Goal: Task Accomplishment & Management: Manage account settings

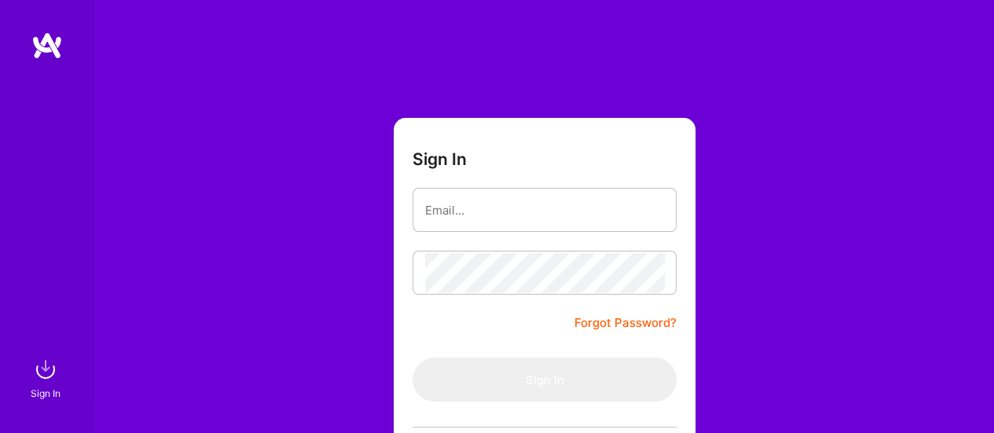
click at [506, 316] on form "Sign In Forgot Password? Sign In Continue with Google Continue with Github" at bounding box center [545, 348] width 302 height 461
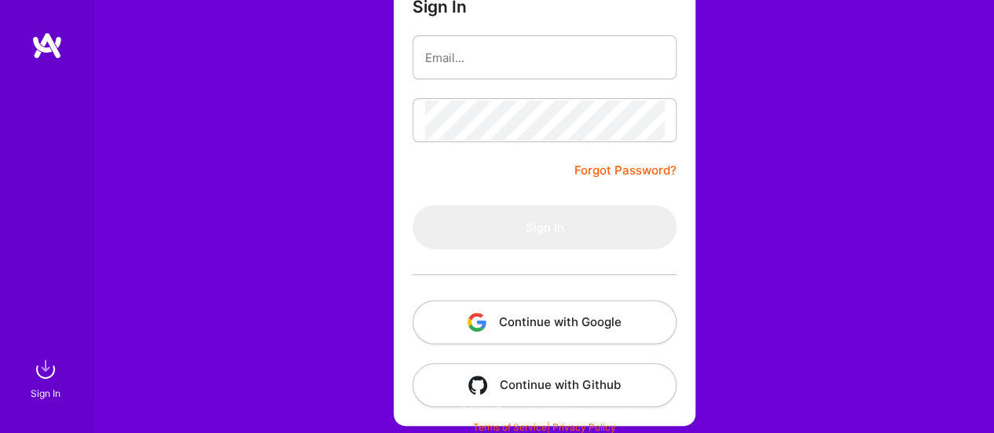
scroll to position [157, 0]
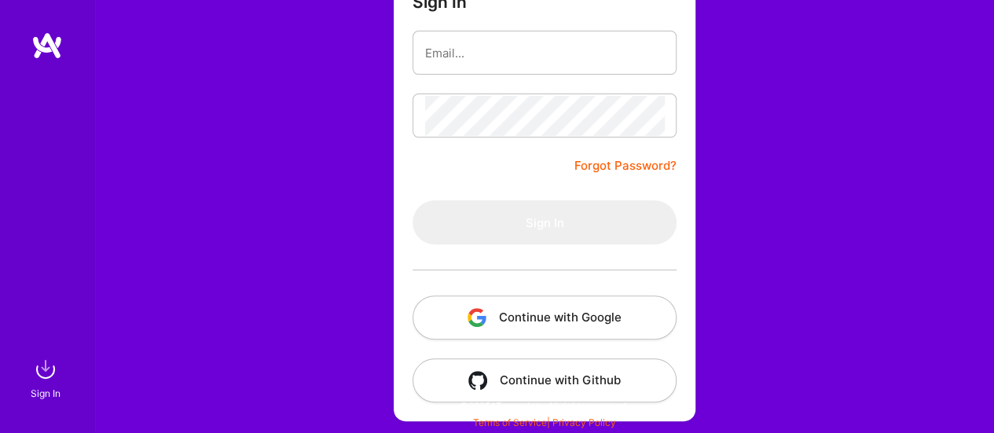
click at [722, 263] on div "Sign In Forgot Password? Sign In Continue with Google Continue with Github" at bounding box center [544, 138] width 900 height 590
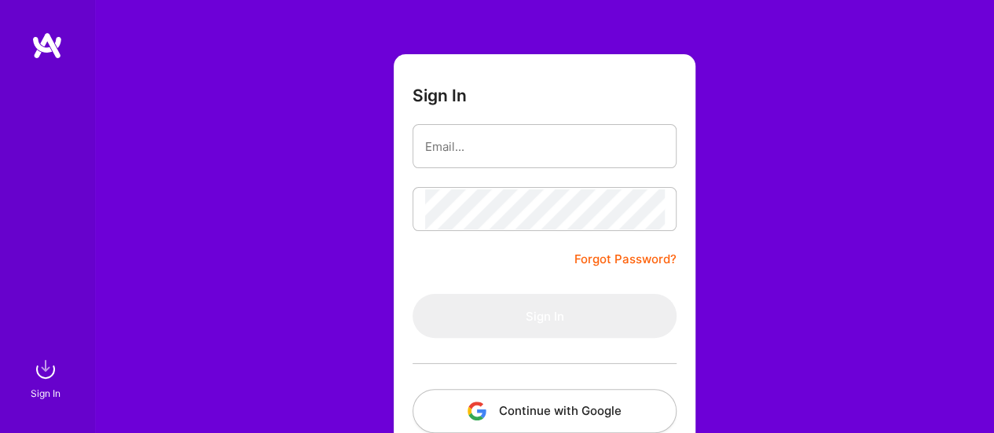
scroll to position [79, 0]
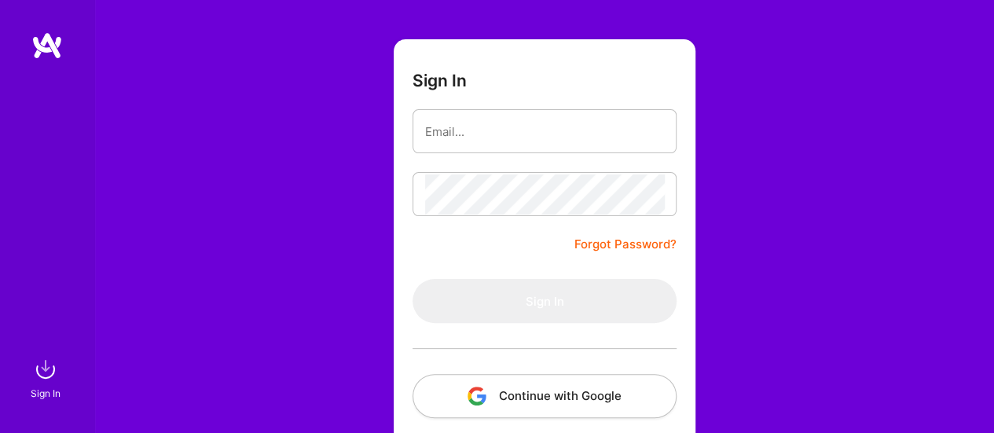
click at [608, 243] on link "Forgot Password?" at bounding box center [626, 244] width 102 height 19
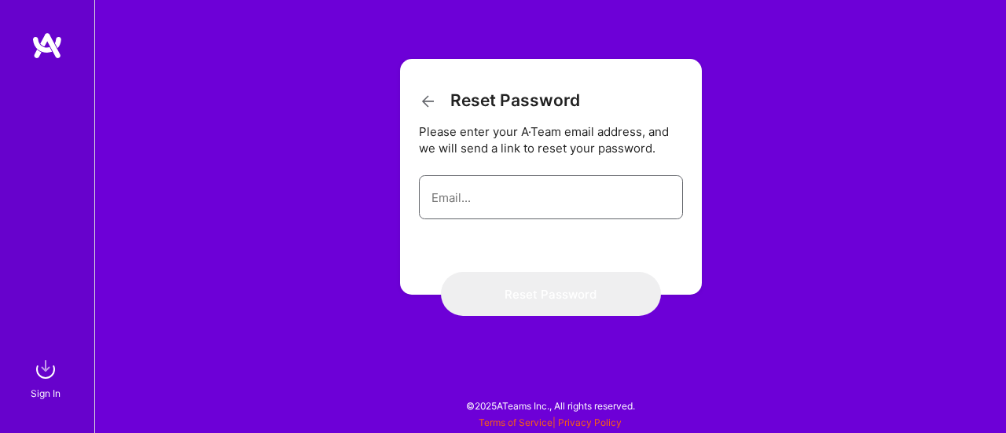
click at [462, 205] on input "email" at bounding box center [551, 198] width 239 height 40
type input "[PERSON_NAME][EMAIL_ADDRESS][DOMAIN_NAME]"
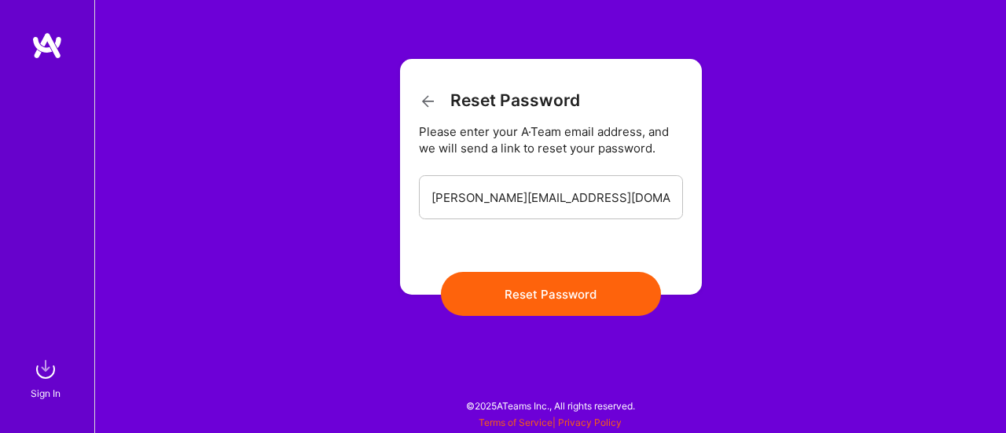
click at [525, 293] on button "Reset Password" at bounding box center [551, 294] width 220 height 44
click at [428, 97] on icon at bounding box center [428, 101] width 19 height 19
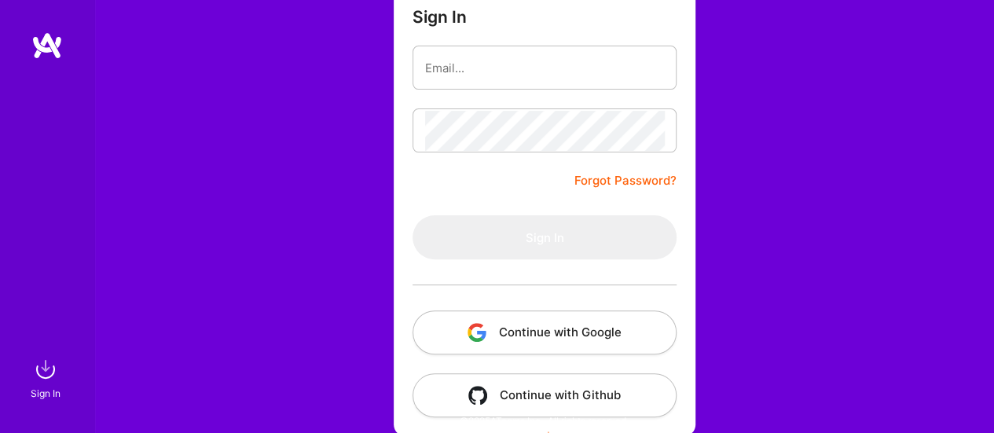
scroll to position [157, 0]
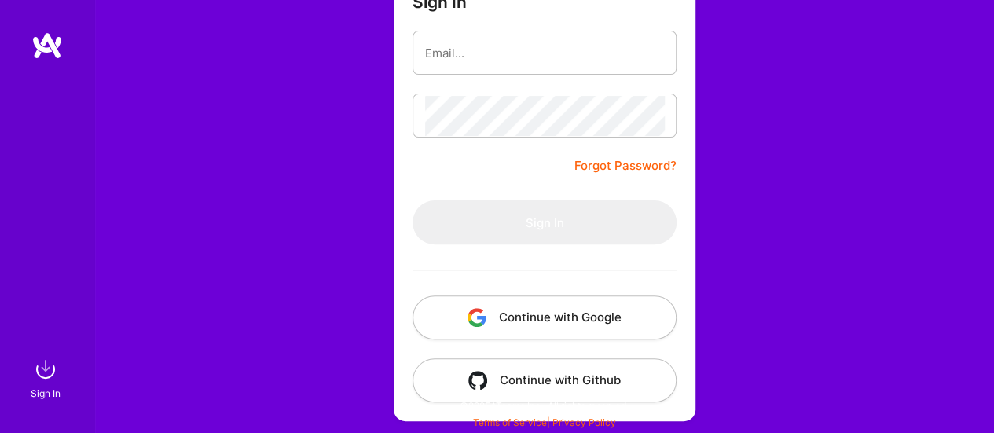
click at [578, 325] on button "Continue with Google" at bounding box center [545, 318] width 264 height 44
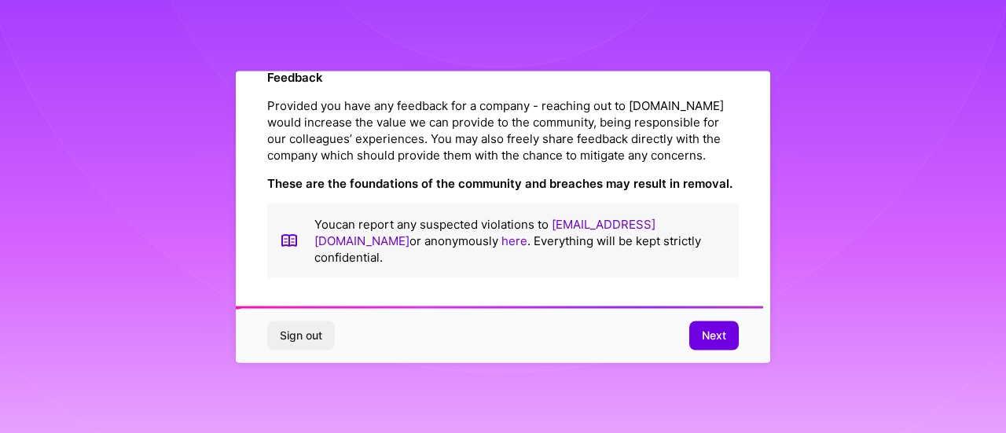
scroll to position [1935, 0]
click at [715, 333] on span "Next" at bounding box center [714, 336] width 24 height 16
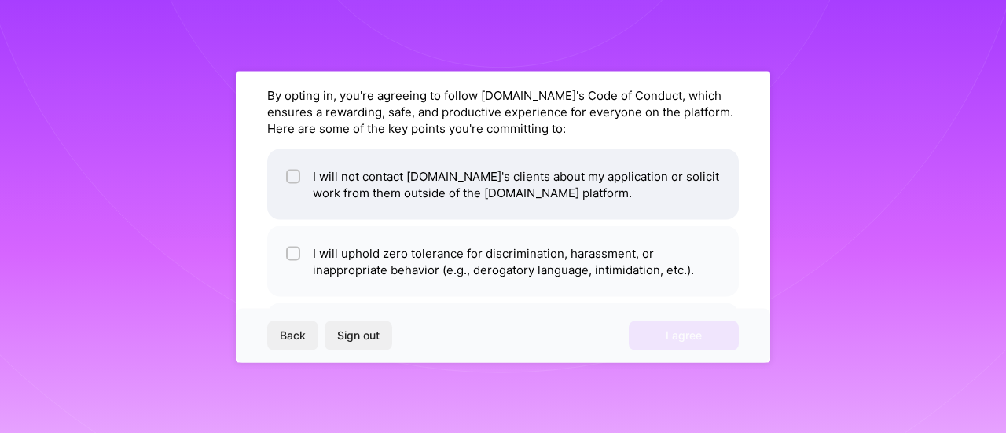
scroll to position [79, 0]
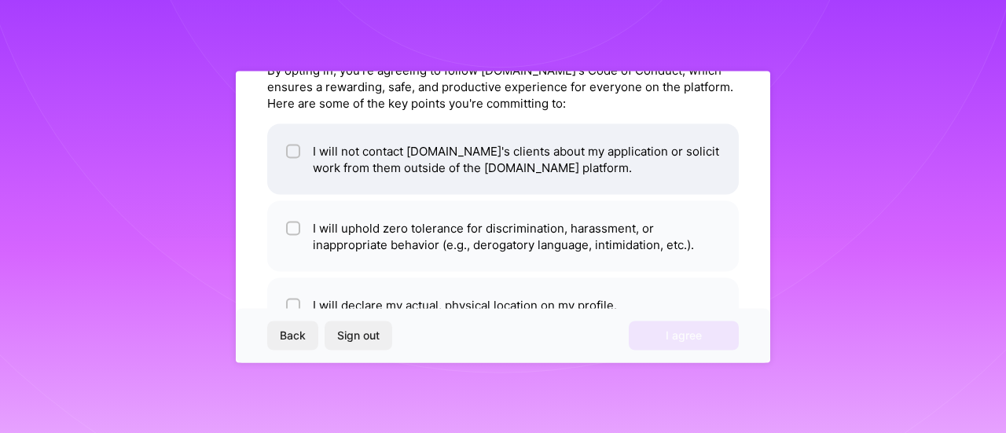
click at [300, 153] on li "I will not contact [DOMAIN_NAME]'s clients about my application or solicit work…" at bounding box center [503, 158] width 472 height 71
checkbox input "true"
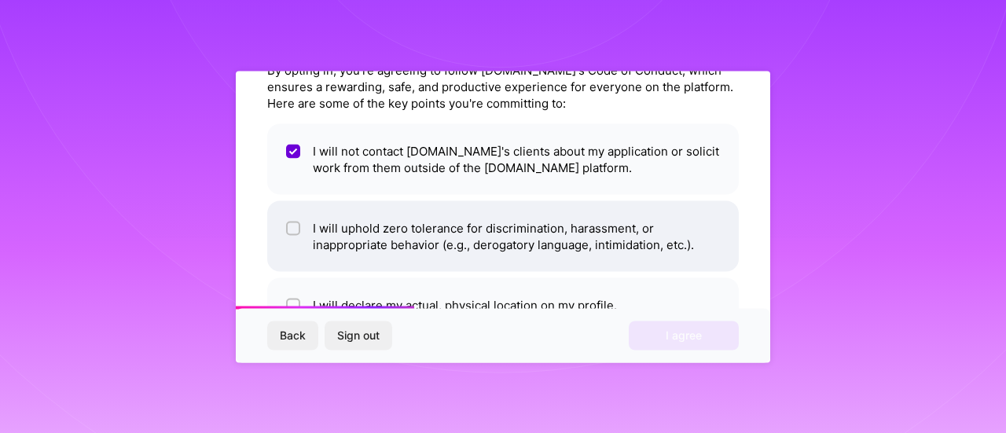
click at [286, 227] on div at bounding box center [293, 228] width 14 height 14
checkbox input "true"
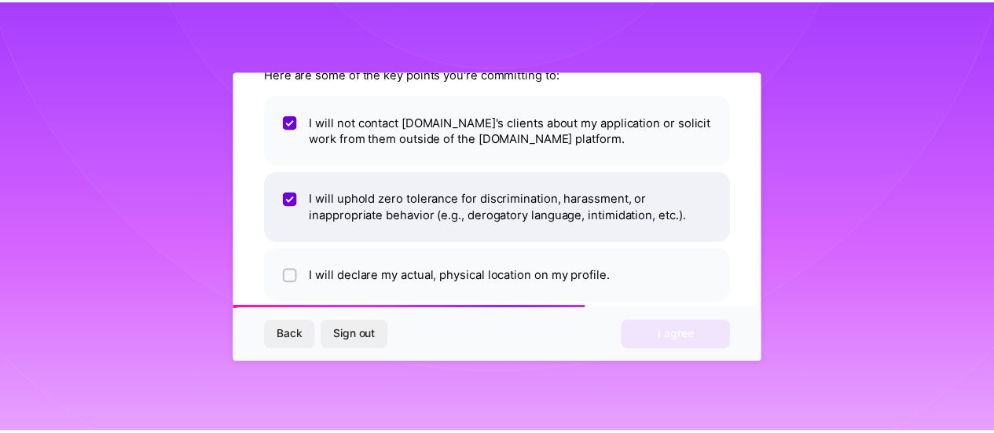
scroll to position [132, 0]
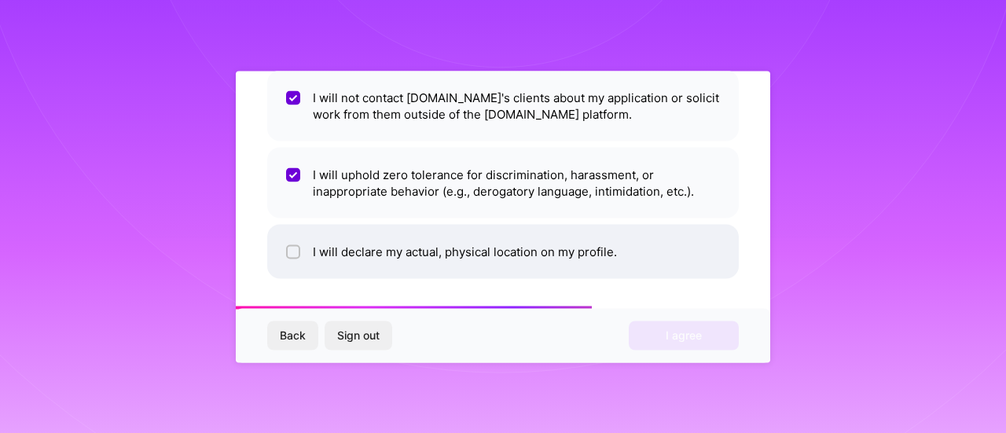
click at [289, 253] on input "checkbox" at bounding box center [294, 252] width 11 height 11
checkbox input "true"
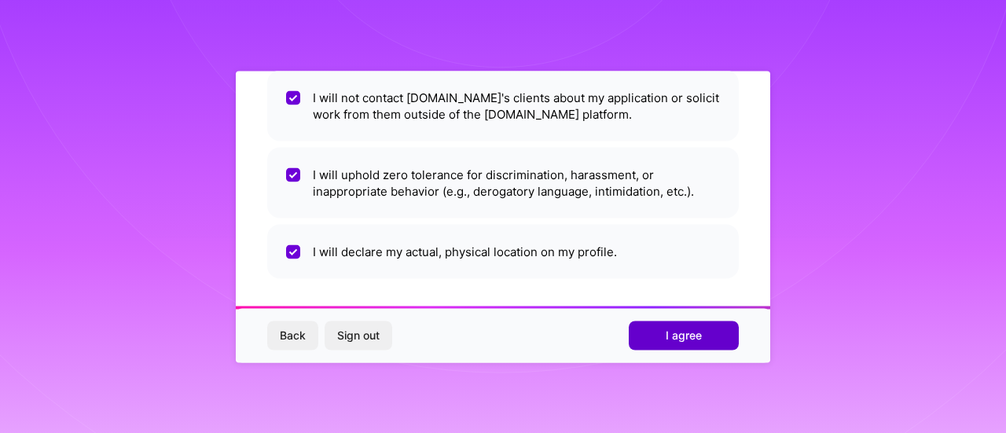
click at [669, 333] on span "I agree" at bounding box center [684, 336] width 36 height 16
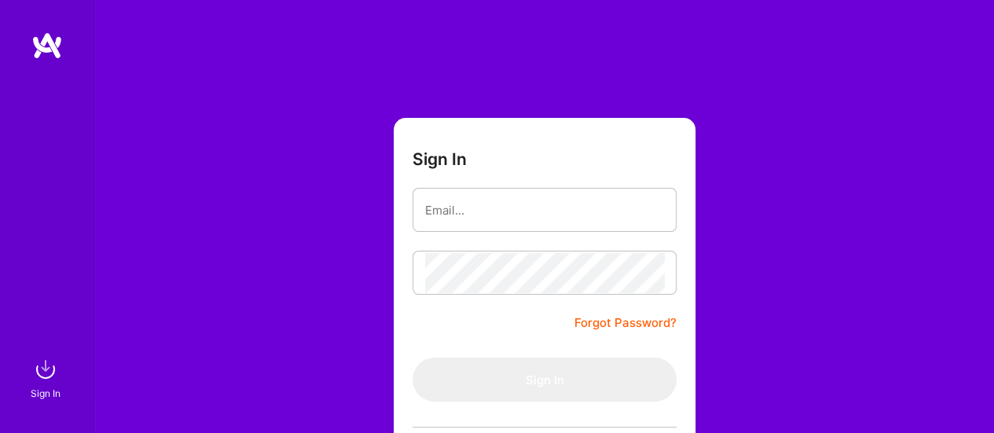
scroll to position [157, 0]
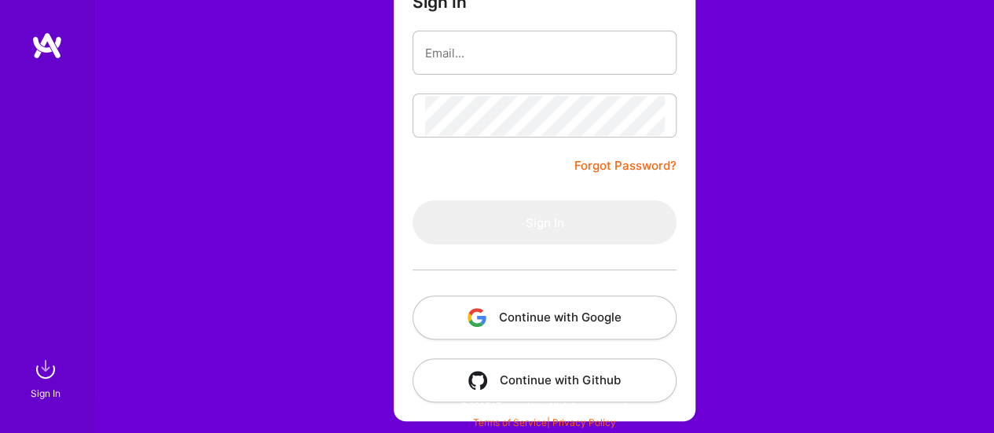
click at [584, 316] on button "Continue with Google" at bounding box center [545, 318] width 264 height 44
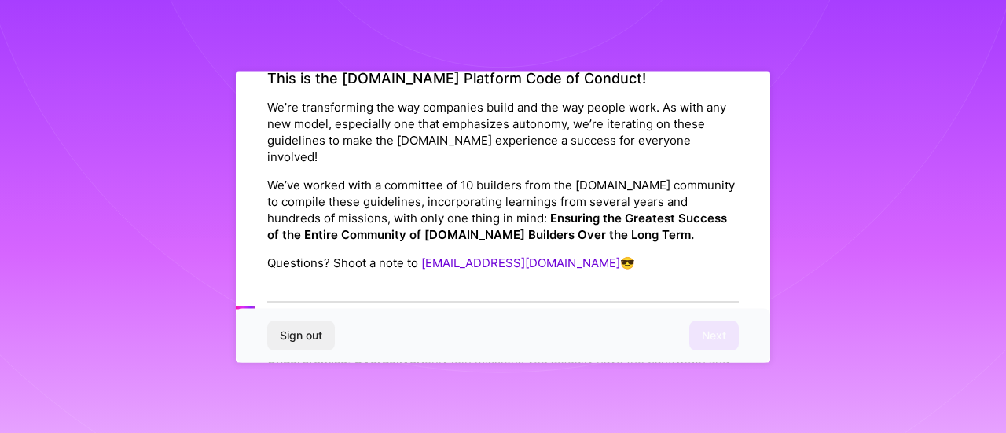
scroll to position [236, 0]
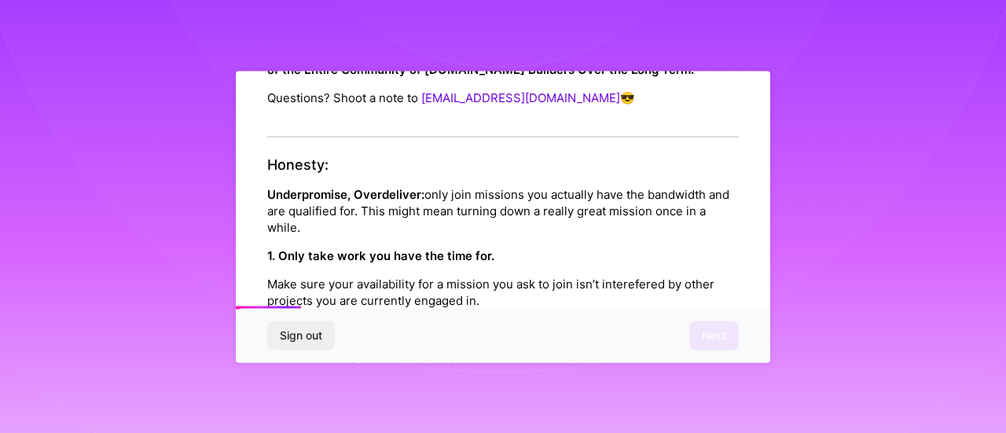
click at [295, 337] on span "Sign out" at bounding box center [301, 336] width 42 height 16
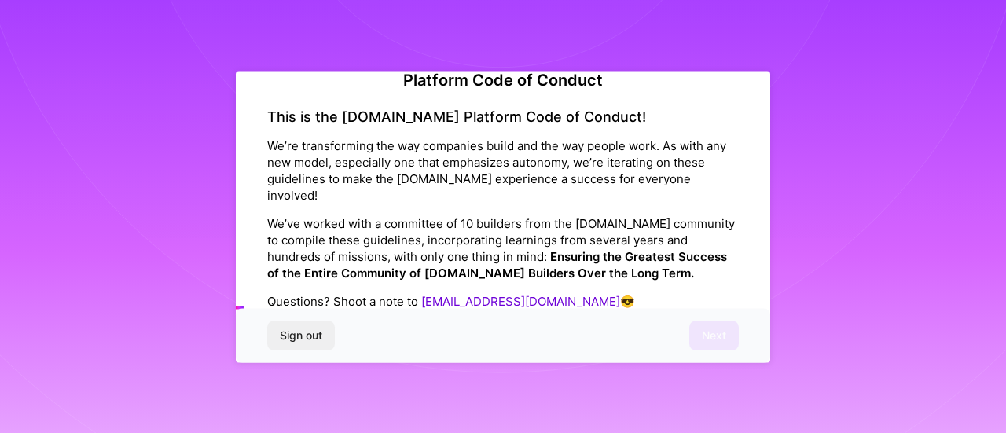
scroll to position [0, 0]
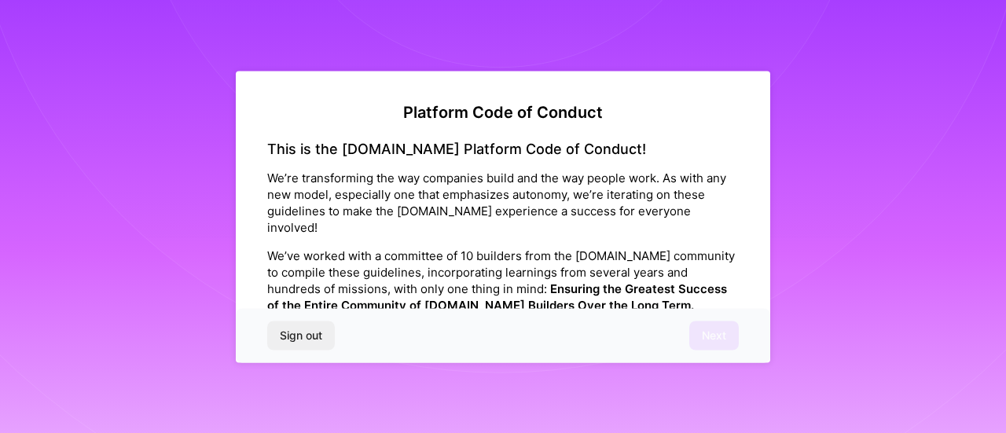
click at [306, 342] on span "Sign out" at bounding box center [301, 336] width 42 height 16
